Goal: Task Accomplishment & Management: Manage account settings

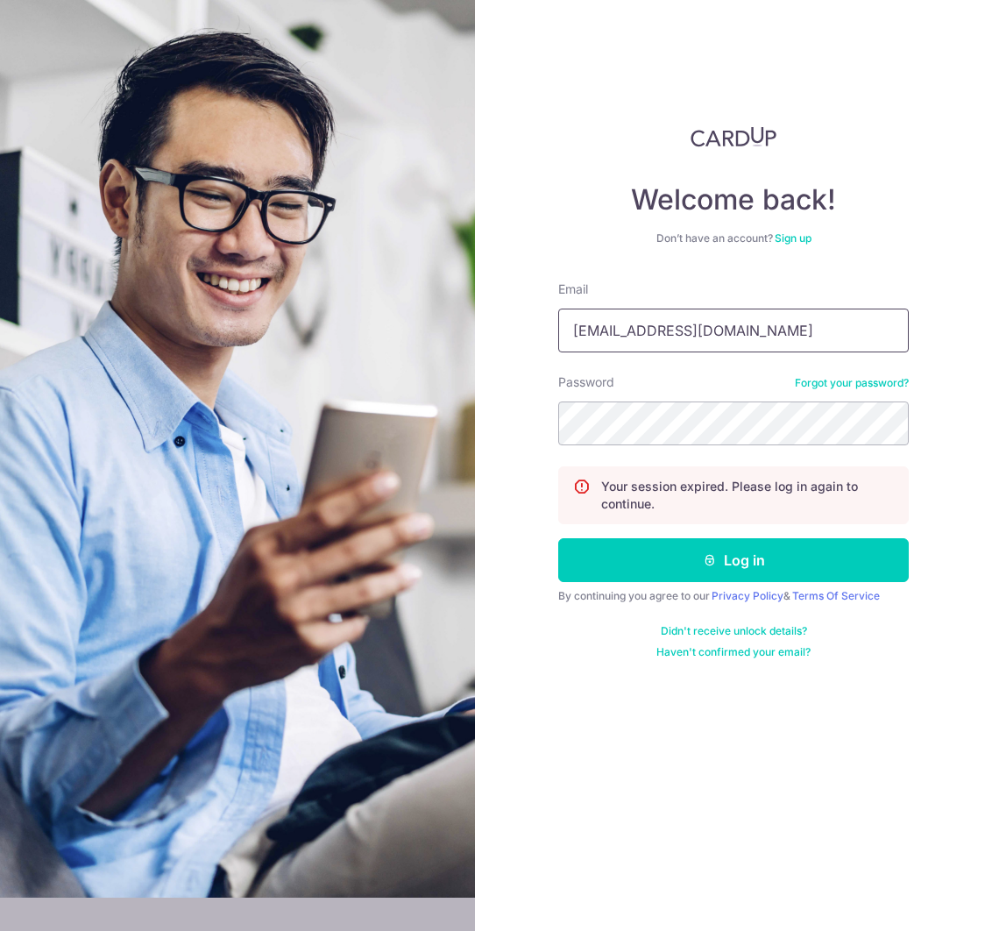
click at [720, 338] on input "[EMAIL_ADDRESS][DOMAIN_NAME]" at bounding box center [733, 330] width 350 height 44
type input "ivykhoo@gmail.com"
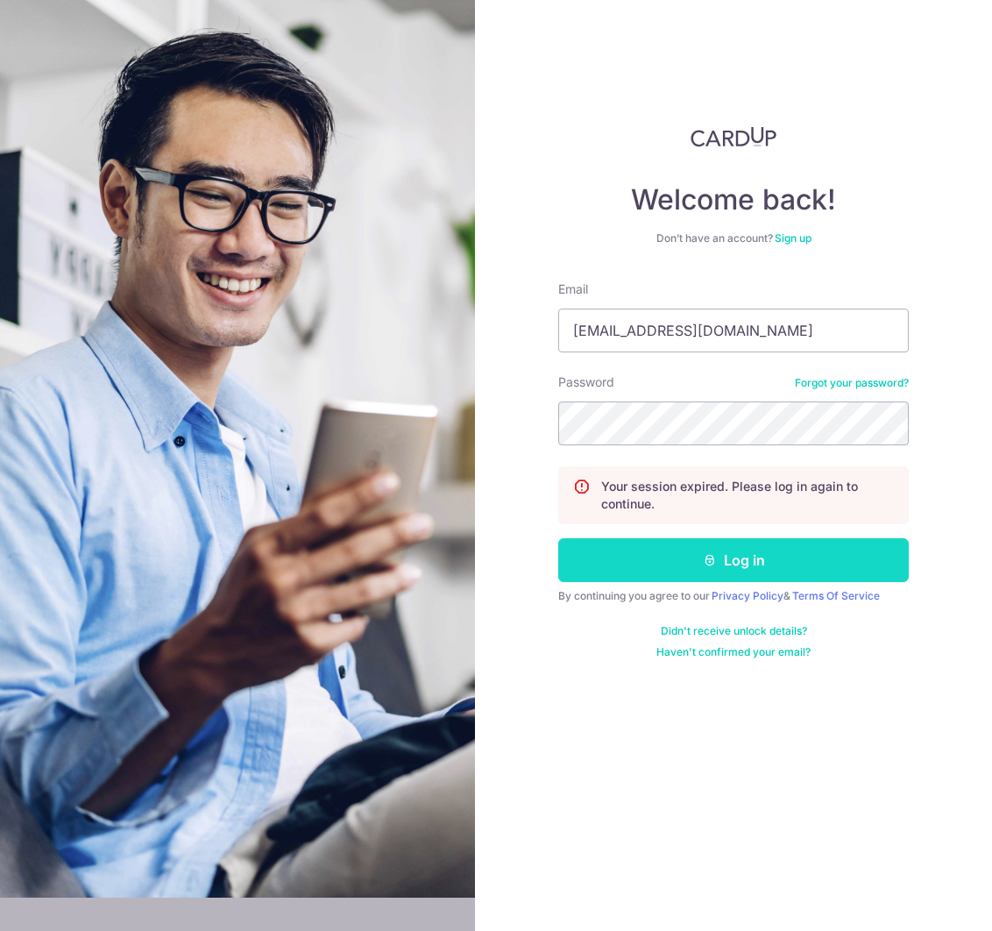
click at [686, 547] on button "Log in" at bounding box center [733, 560] width 350 height 44
